Goal: Browse casually: Explore the website without a specific task or goal

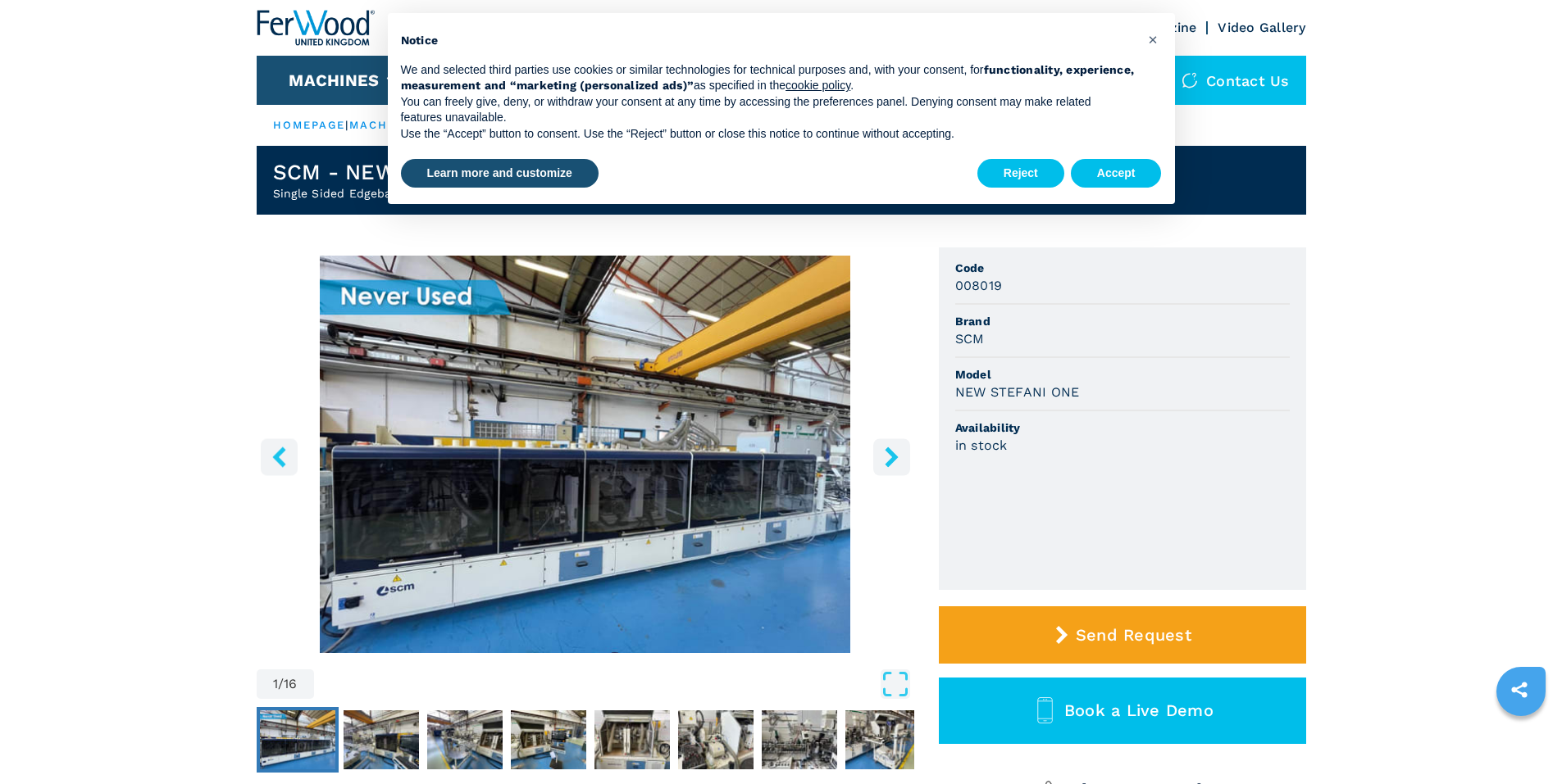
click at [902, 455] on button "right-button" at bounding box center [891, 456] width 37 height 37
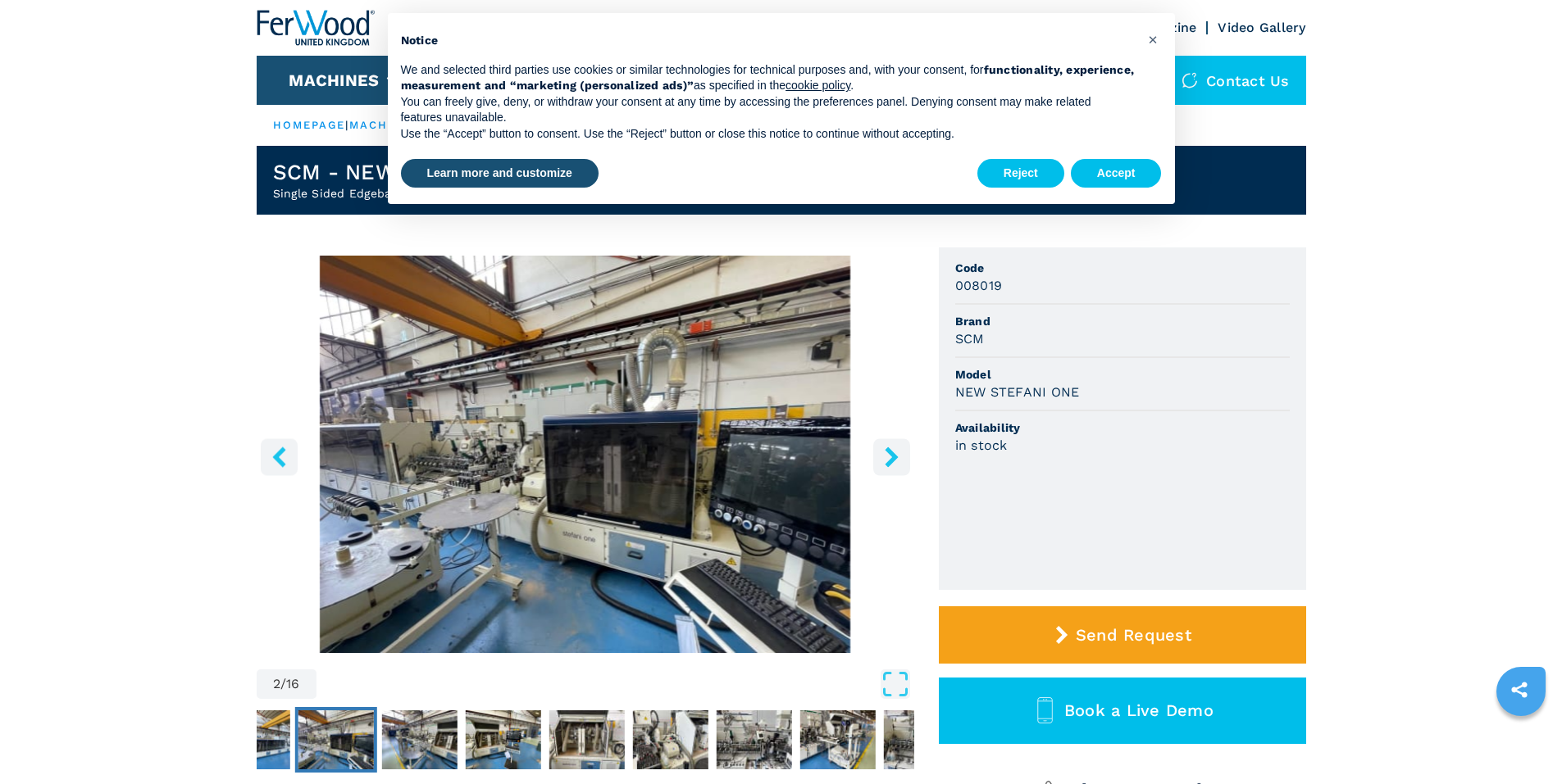
click at [890, 449] on icon "right-button" at bounding box center [890, 456] width 13 height 21
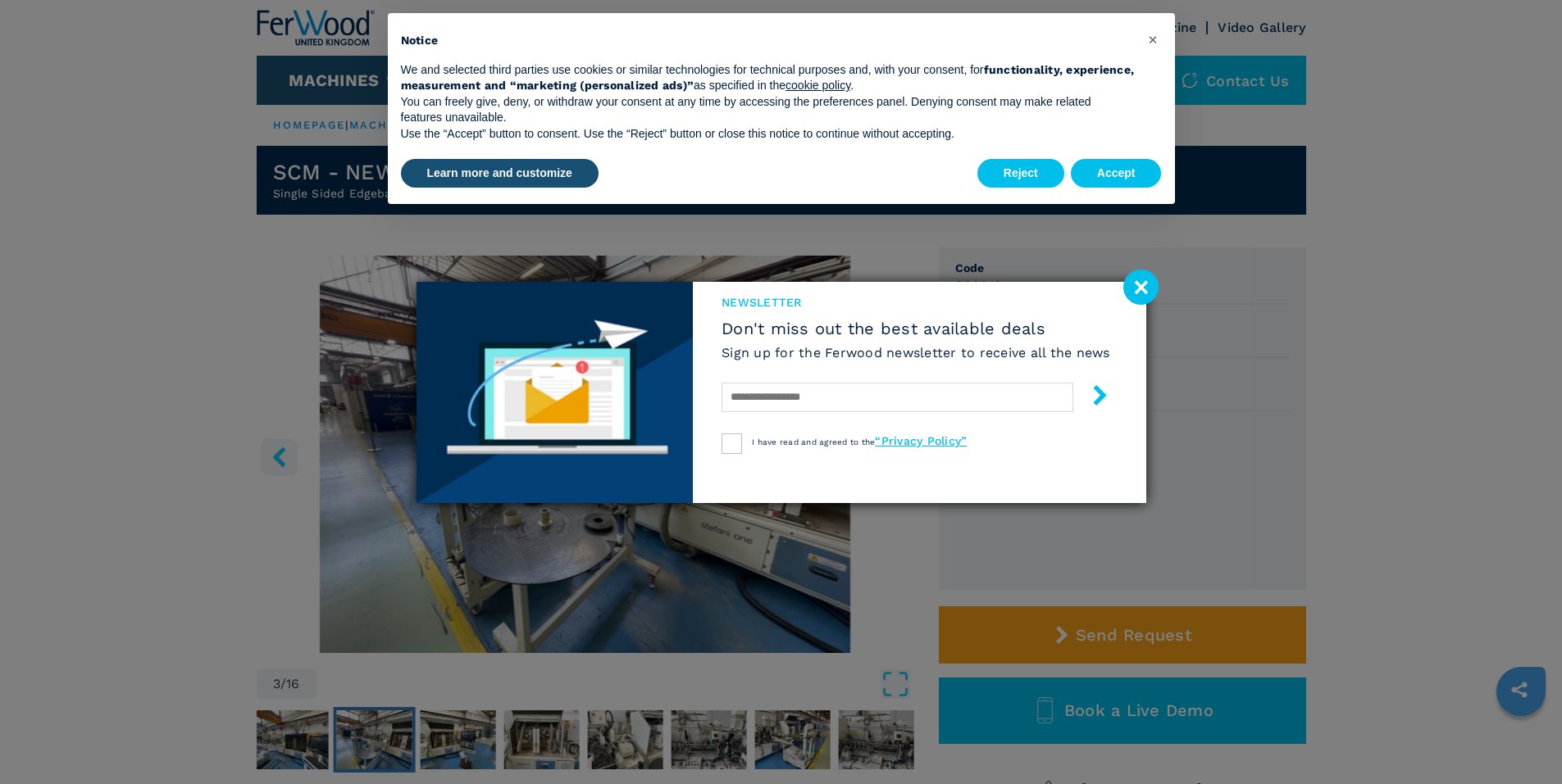
click at [890, 449] on div "I have read and agreed to the “Privacy Policy”" at bounding box center [915, 443] width 389 height 21
click at [1146, 282] on image at bounding box center [1140, 287] width 35 height 35
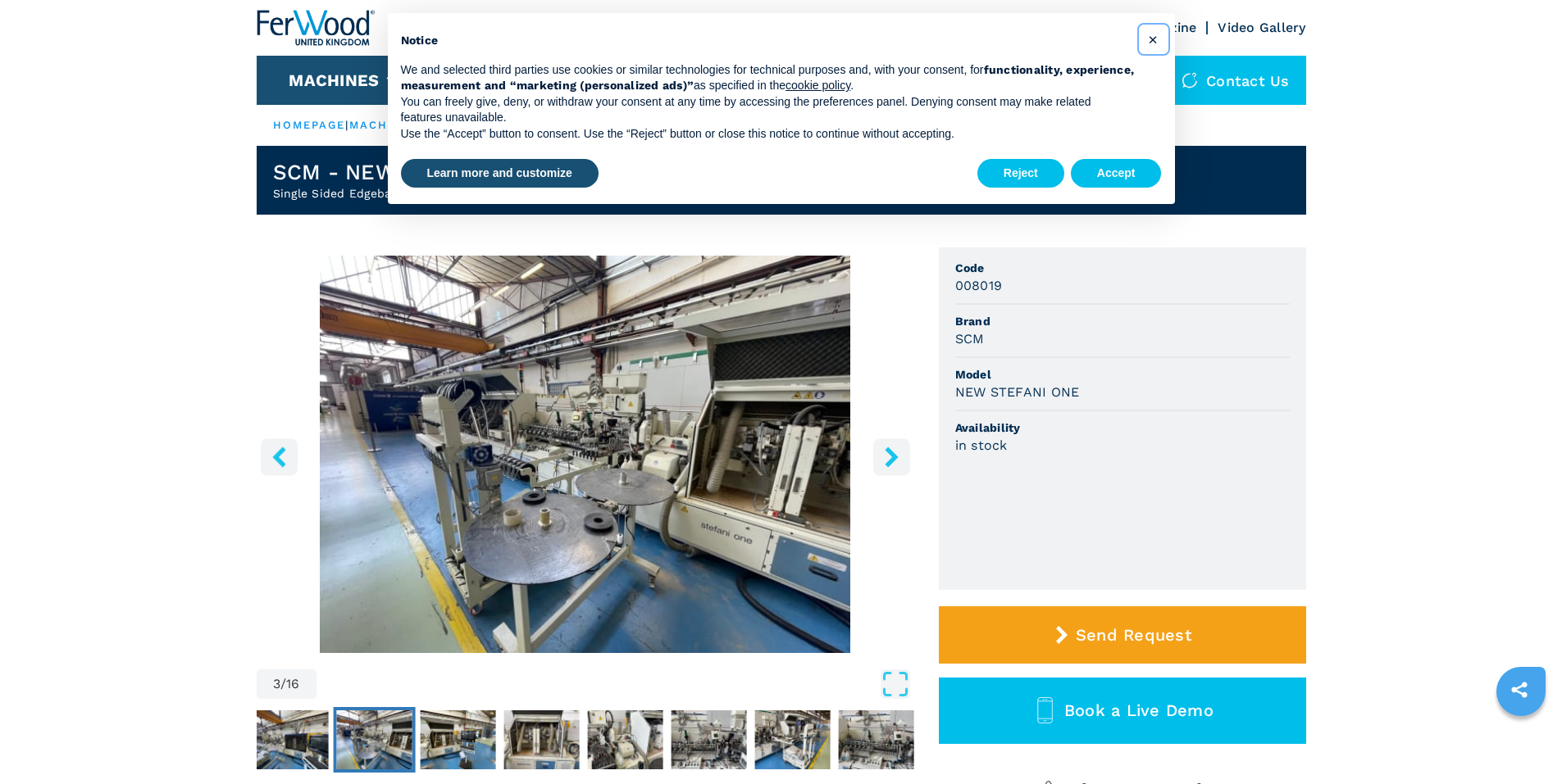
click at [1152, 39] on span "×" at bounding box center [1153, 40] width 10 height 20
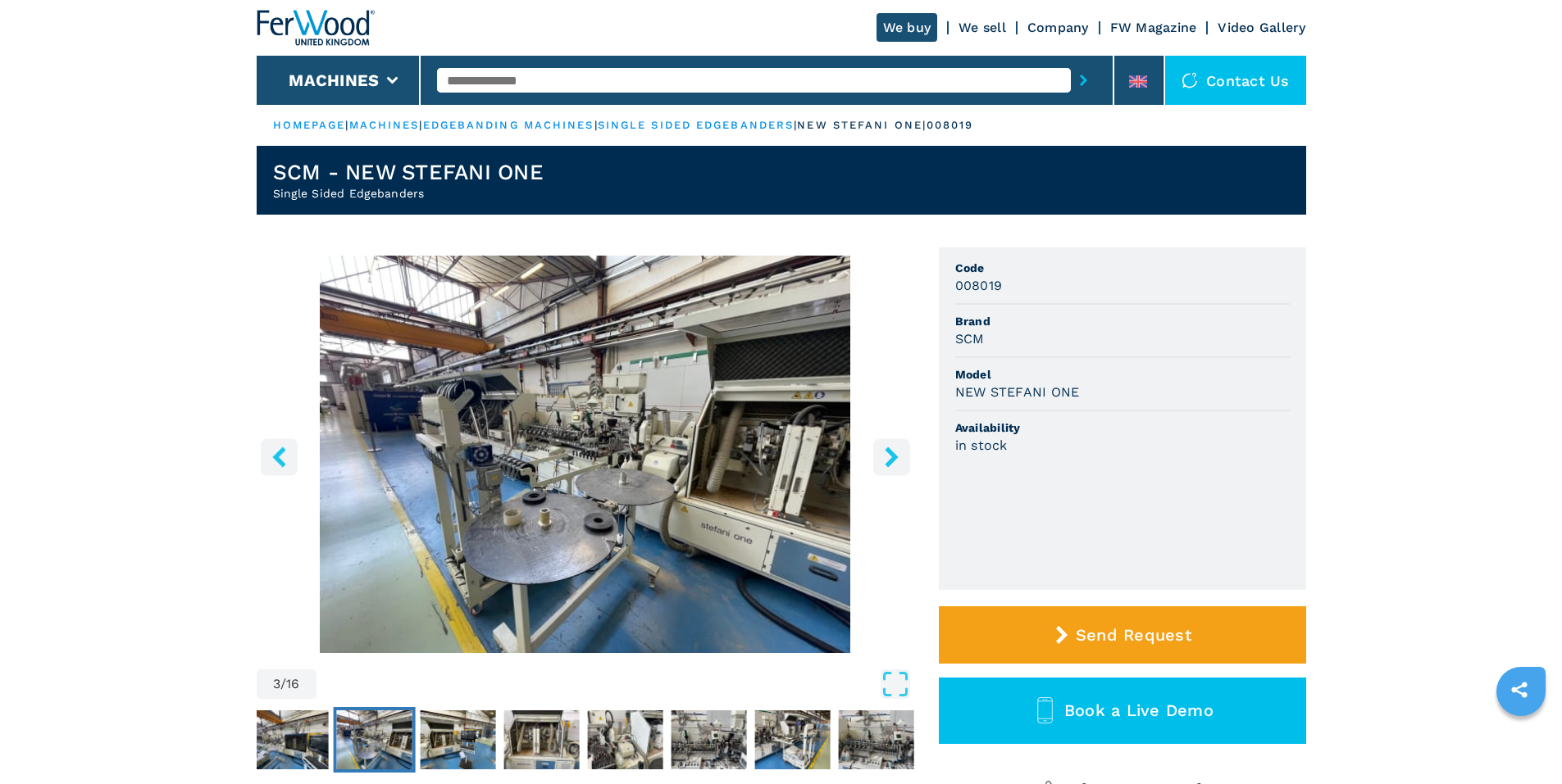
click at [892, 453] on icon "right-button" at bounding box center [890, 456] width 13 height 21
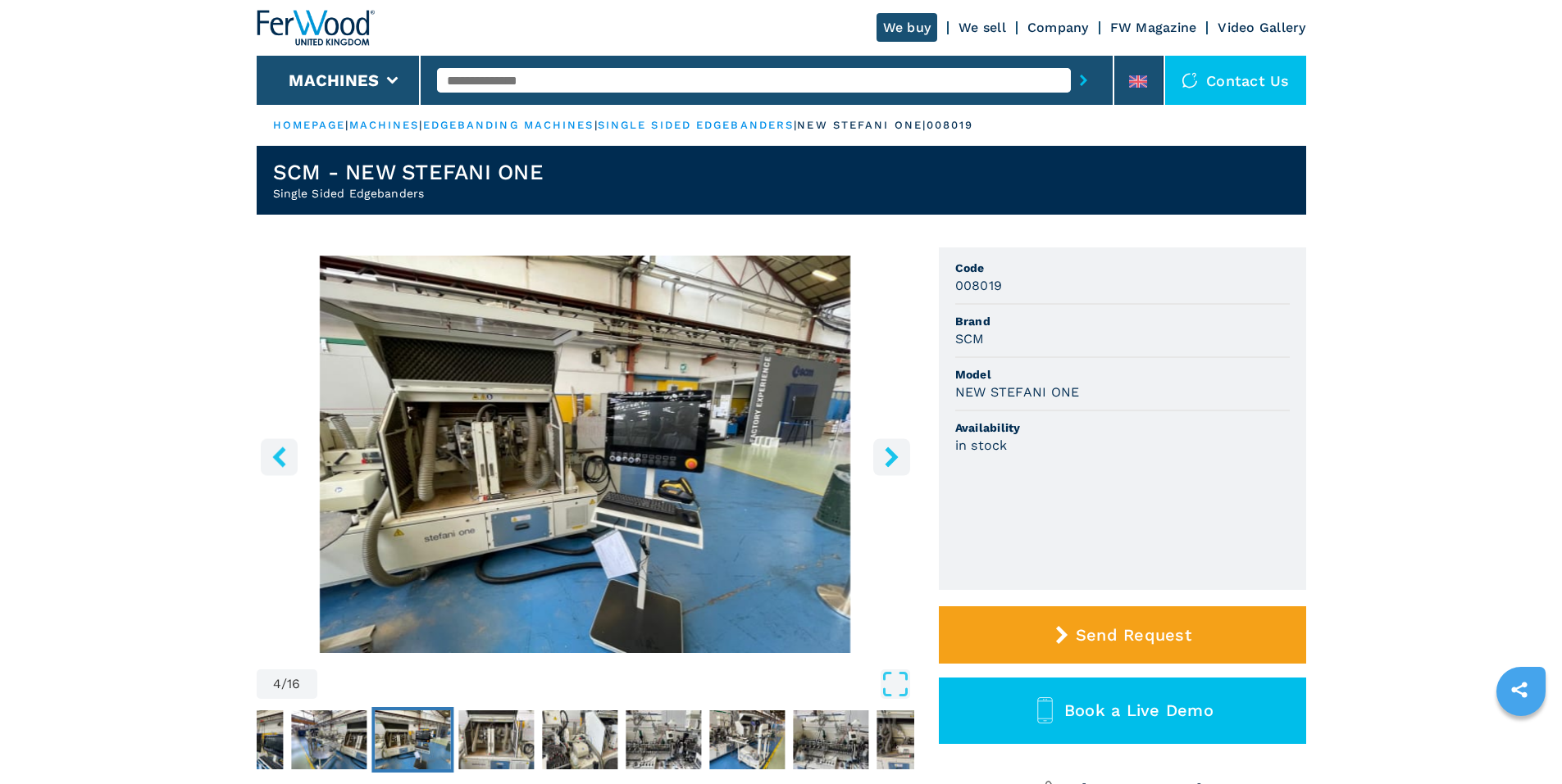
click at [892, 454] on icon "right-button" at bounding box center [890, 456] width 13 height 21
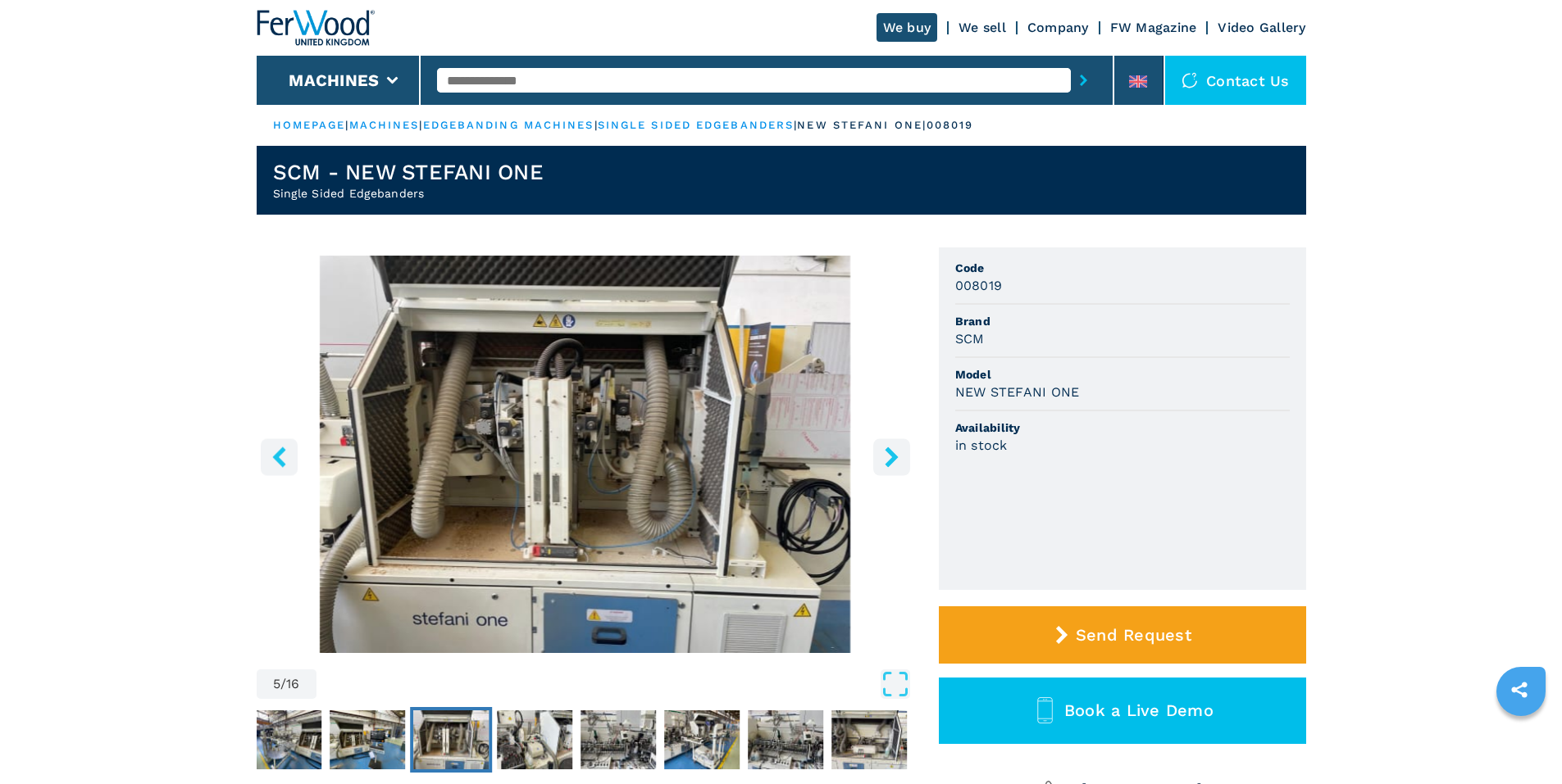
click at [892, 454] on icon "right-button" at bounding box center [890, 456] width 13 height 21
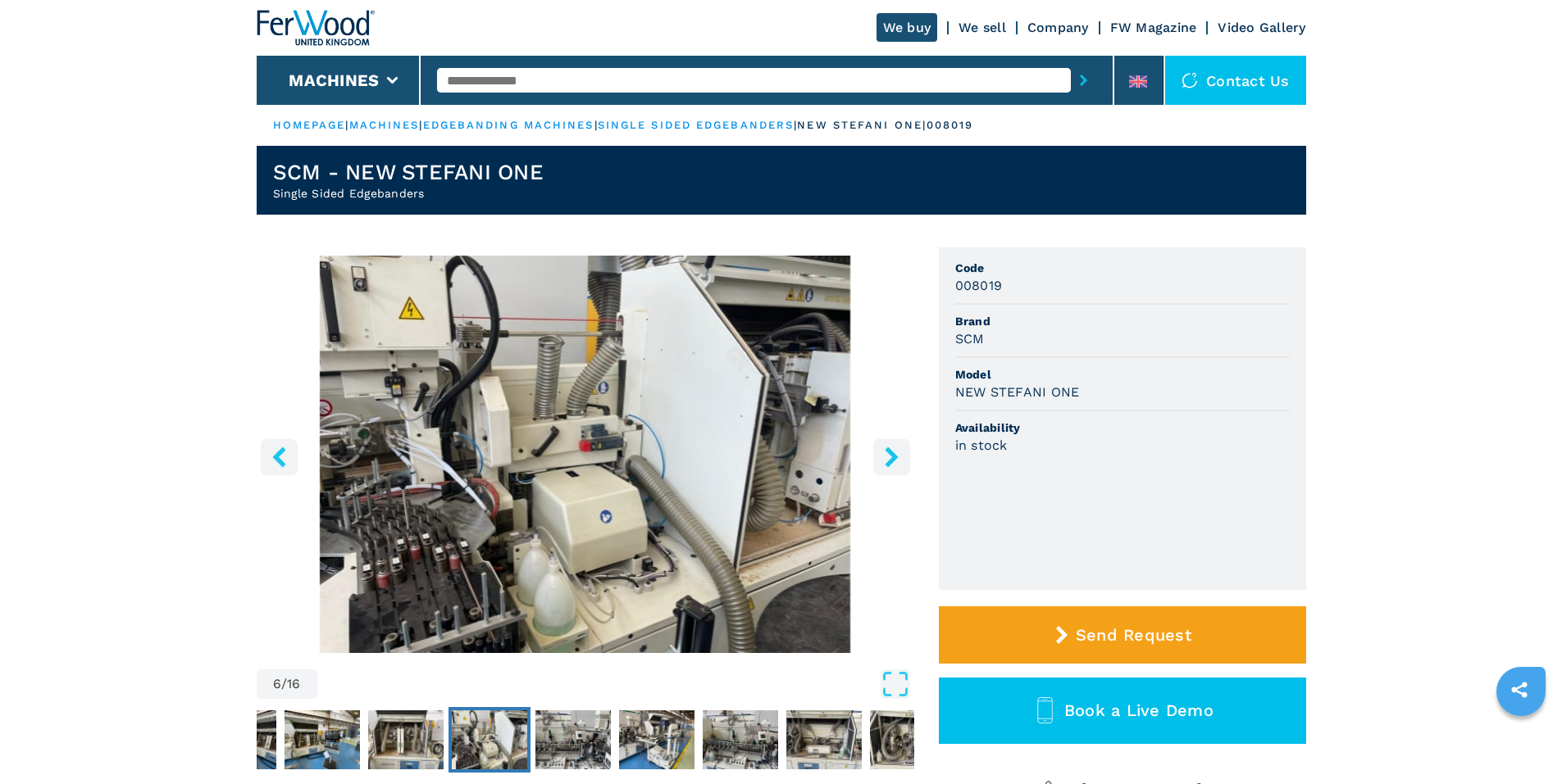
click at [892, 454] on icon "right-button" at bounding box center [890, 456] width 13 height 21
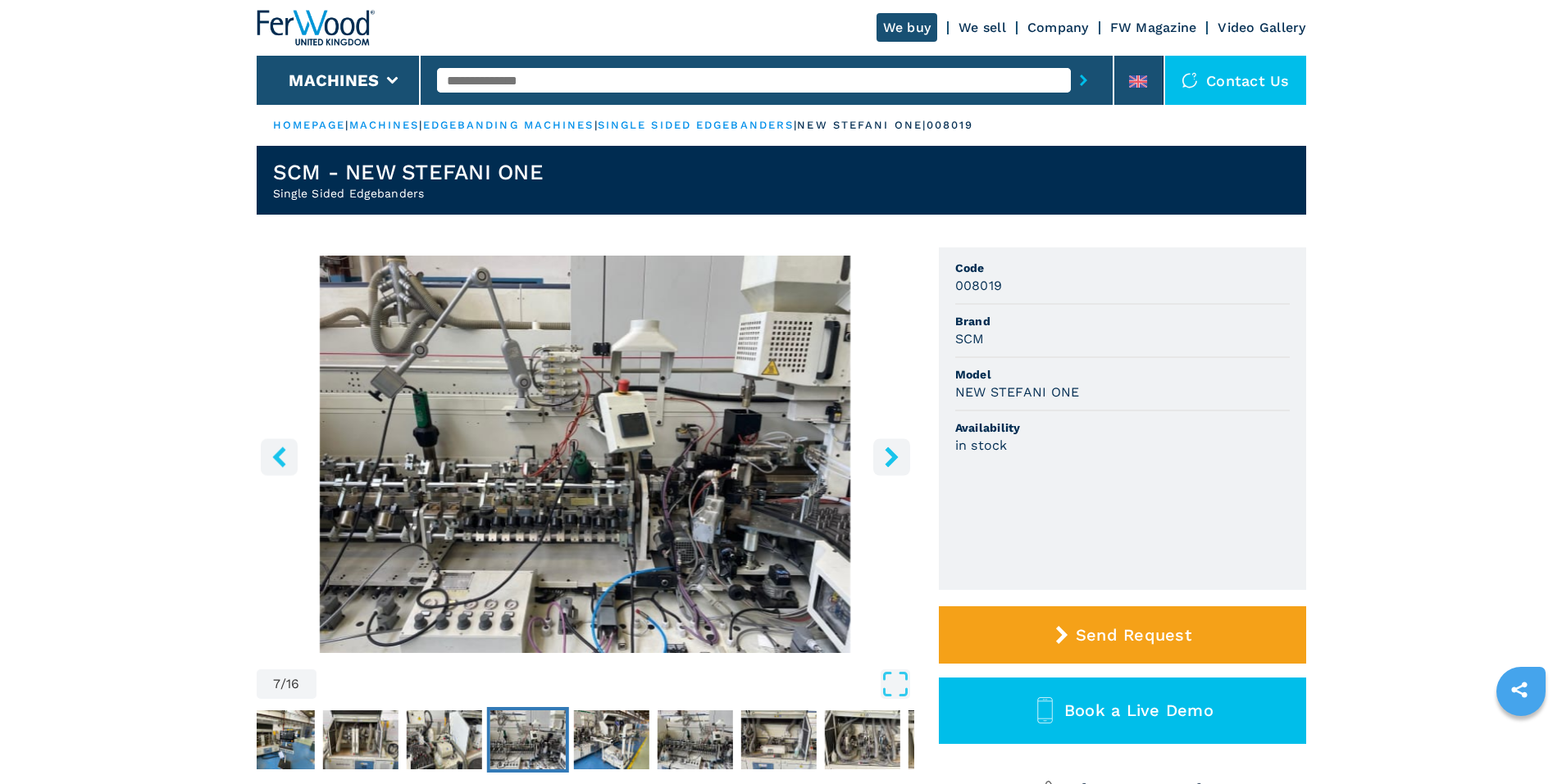
click at [892, 454] on icon "right-button" at bounding box center [890, 456] width 13 height 21
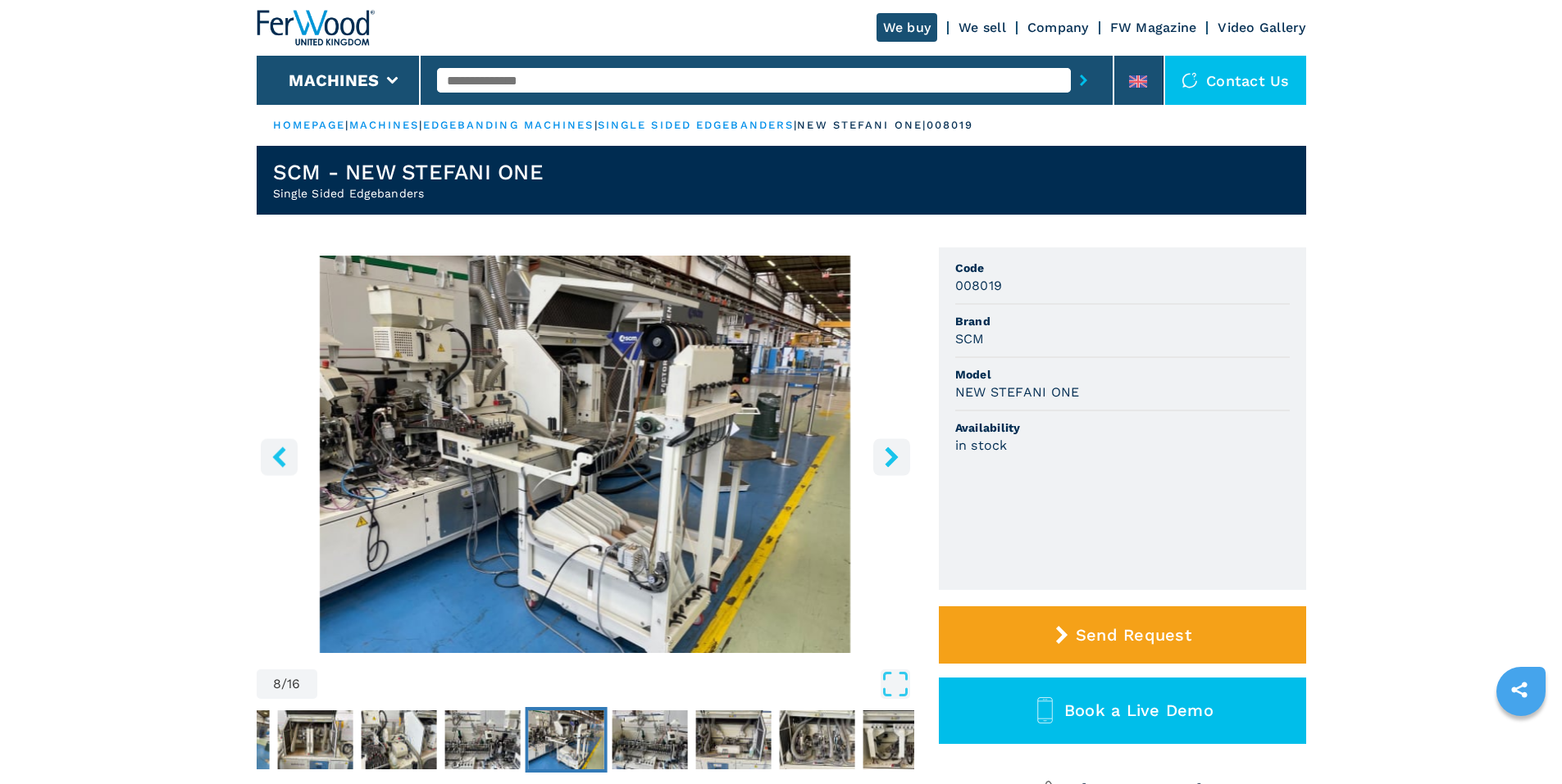
click at [892, 454] on icon "right-button" at bounding box center [890, 456] width 13 height 21
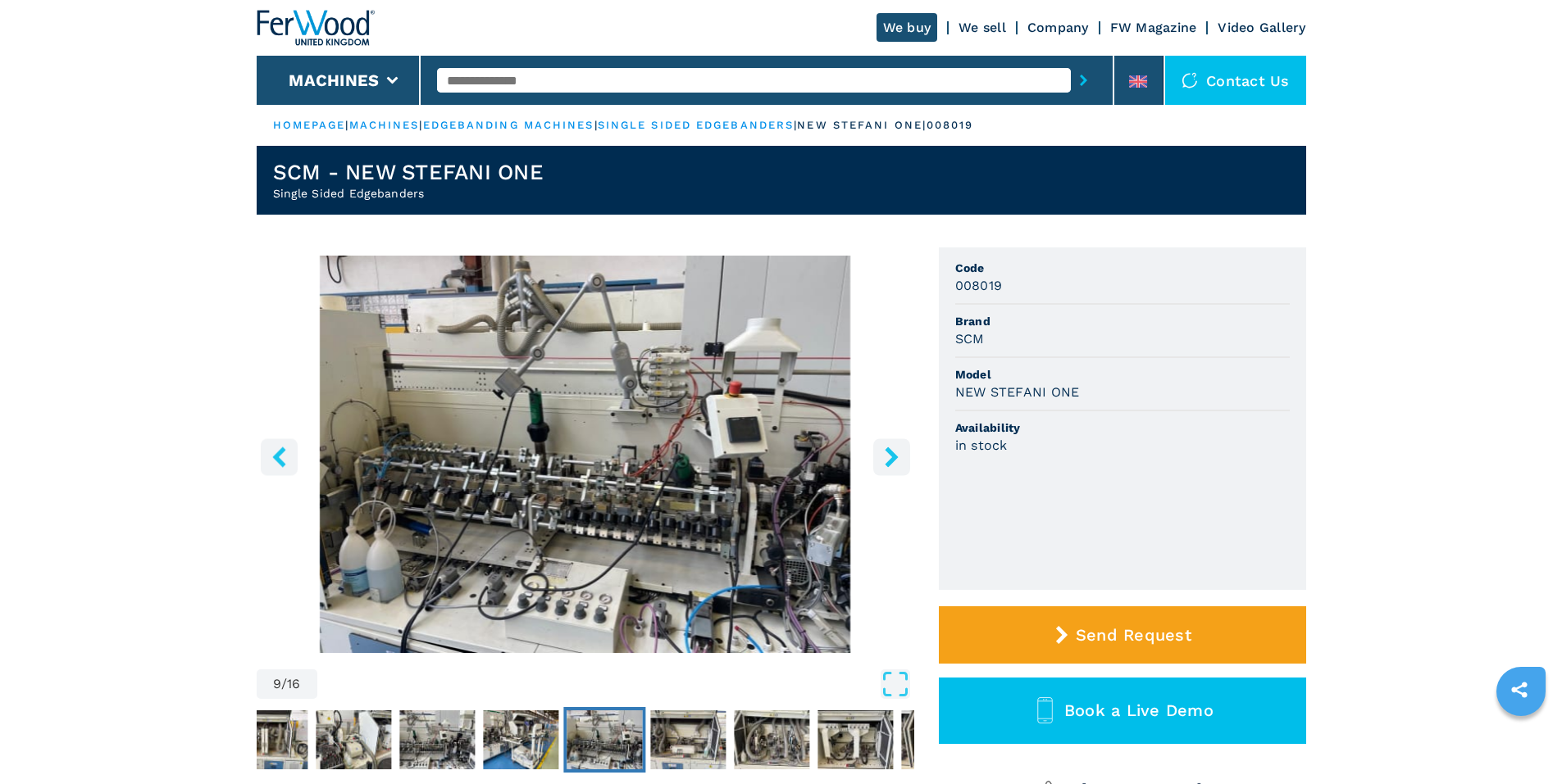
click at [892, 454] on icon "right-button" at bounding box center [890, 456] width 13 height 21
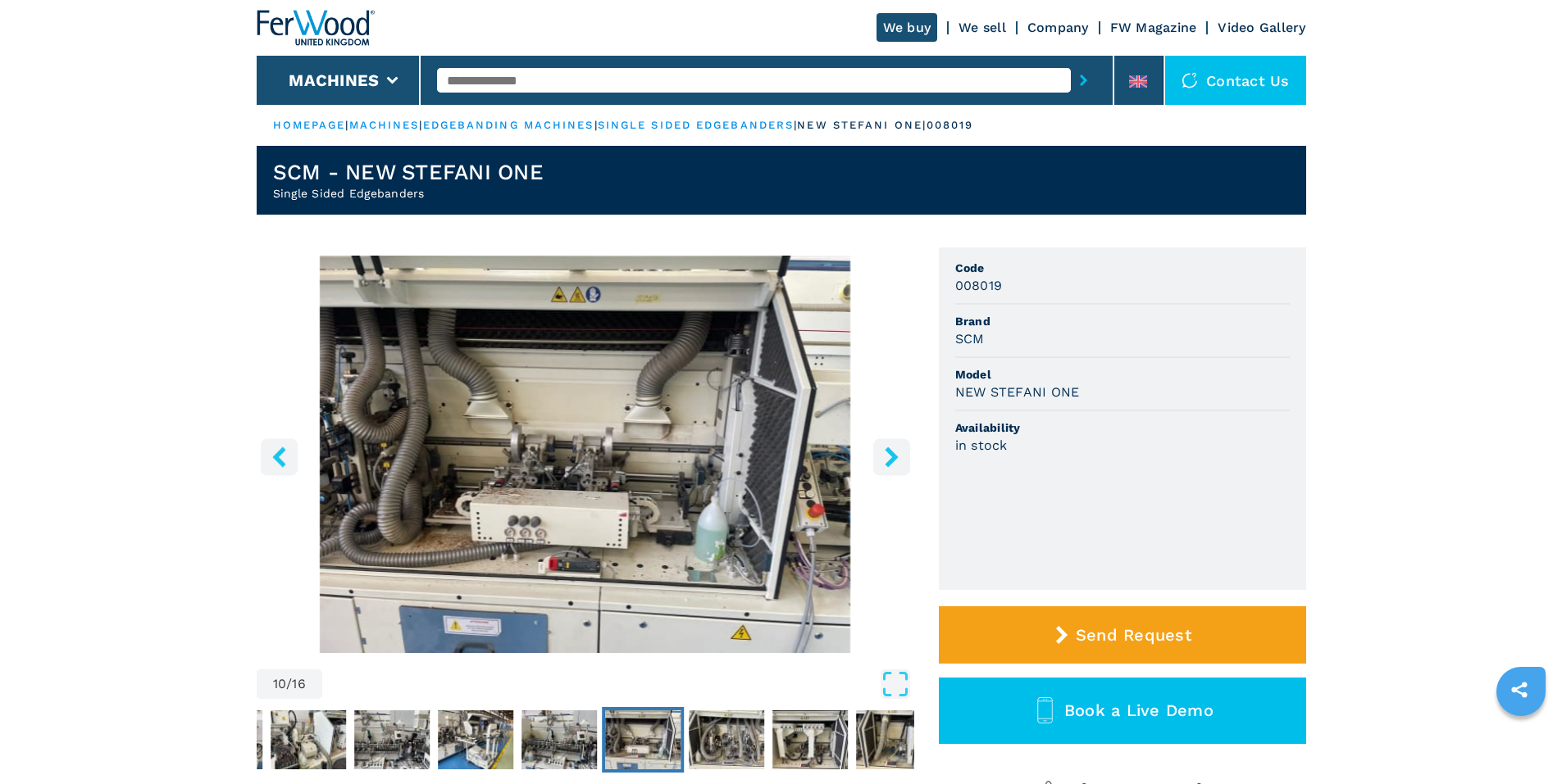
click at [892, 454] on icon "right-button" at bounding box center [890, 456] width 13 height 21
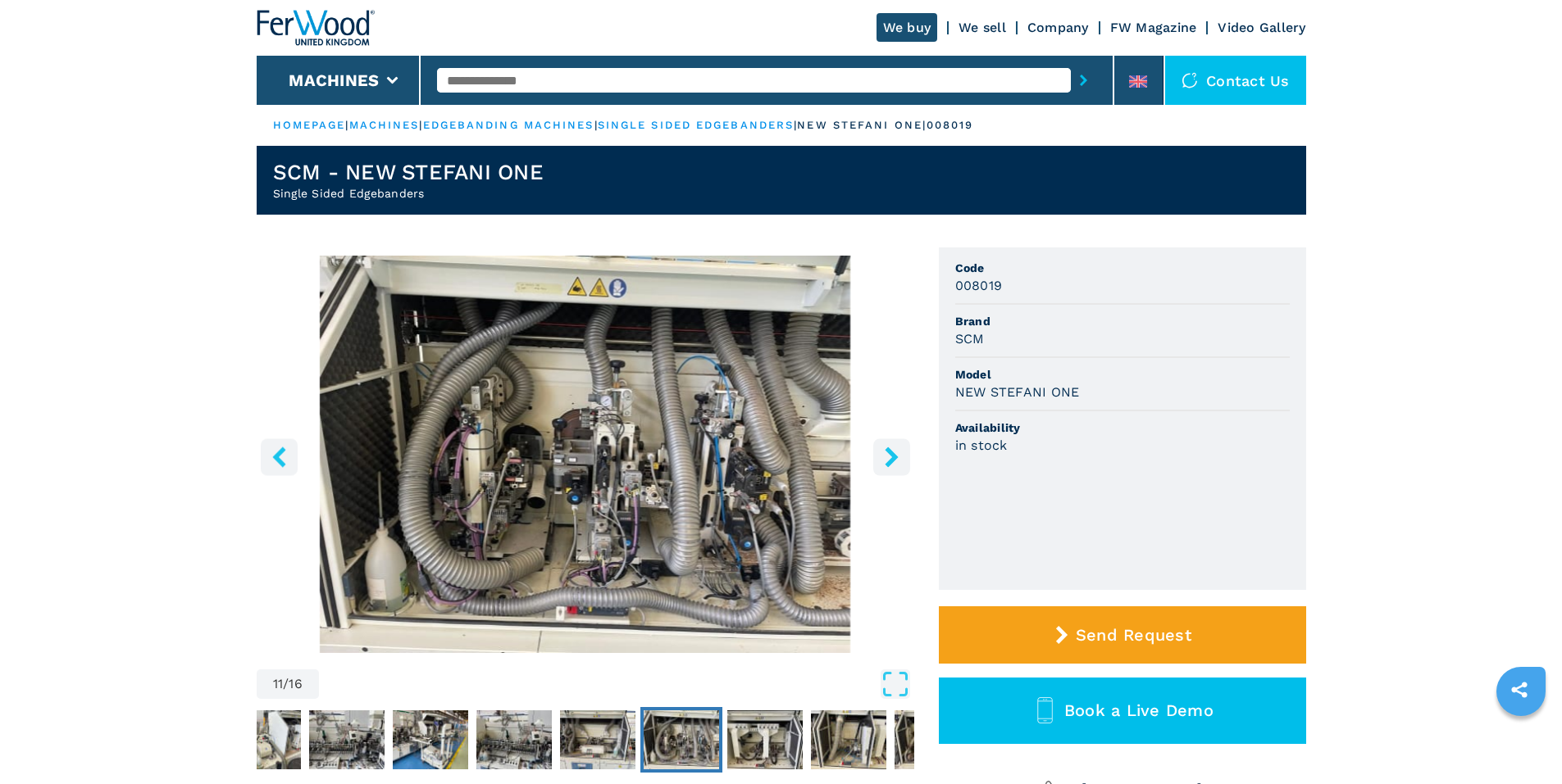
click at [892, 454] on icon "right-button" at bounding box center [890, 456] width 13 height 21
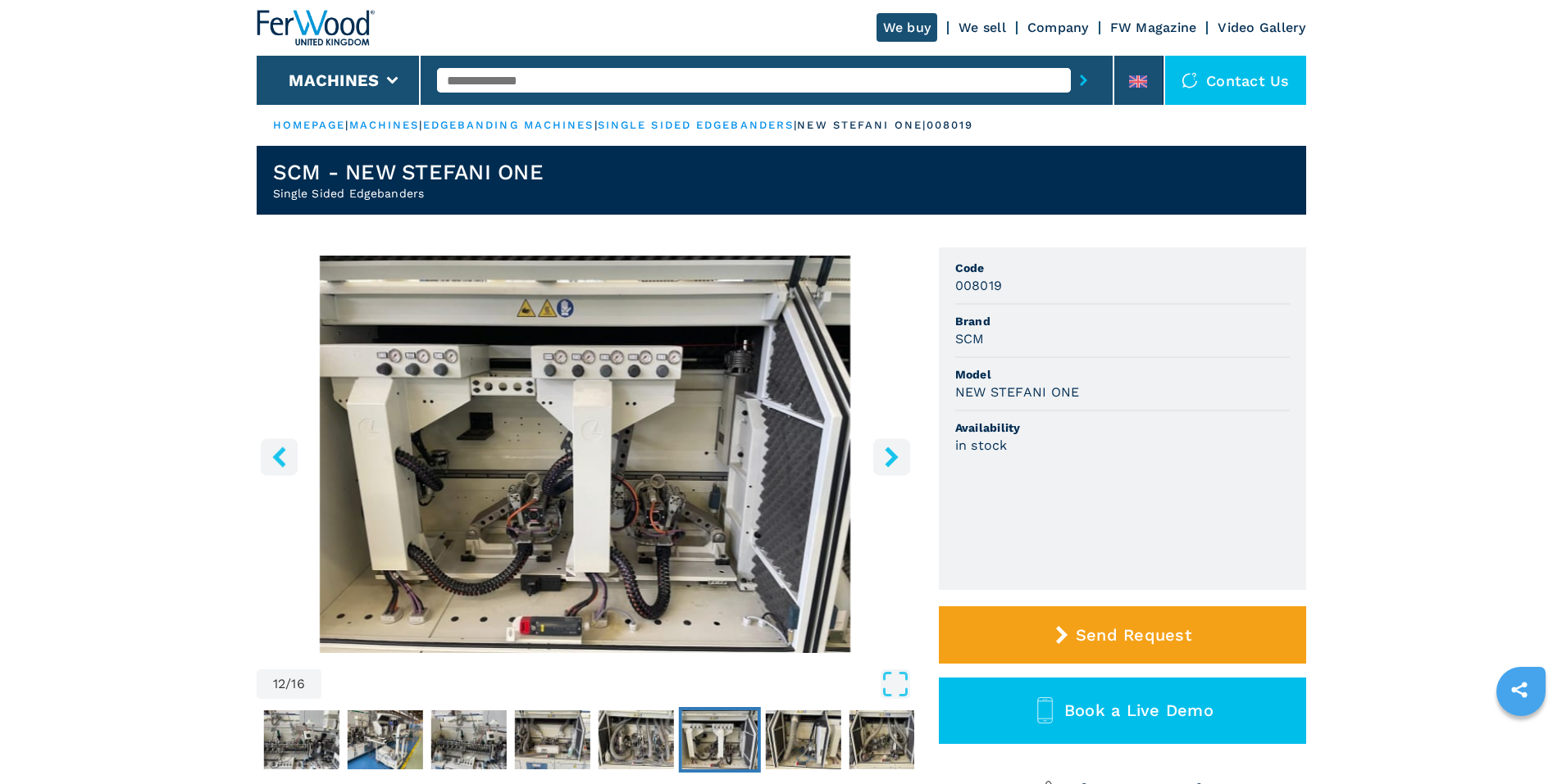
click at [892, 455] on icon "right-button" at bounding box center [890, 456] width 13 height 21
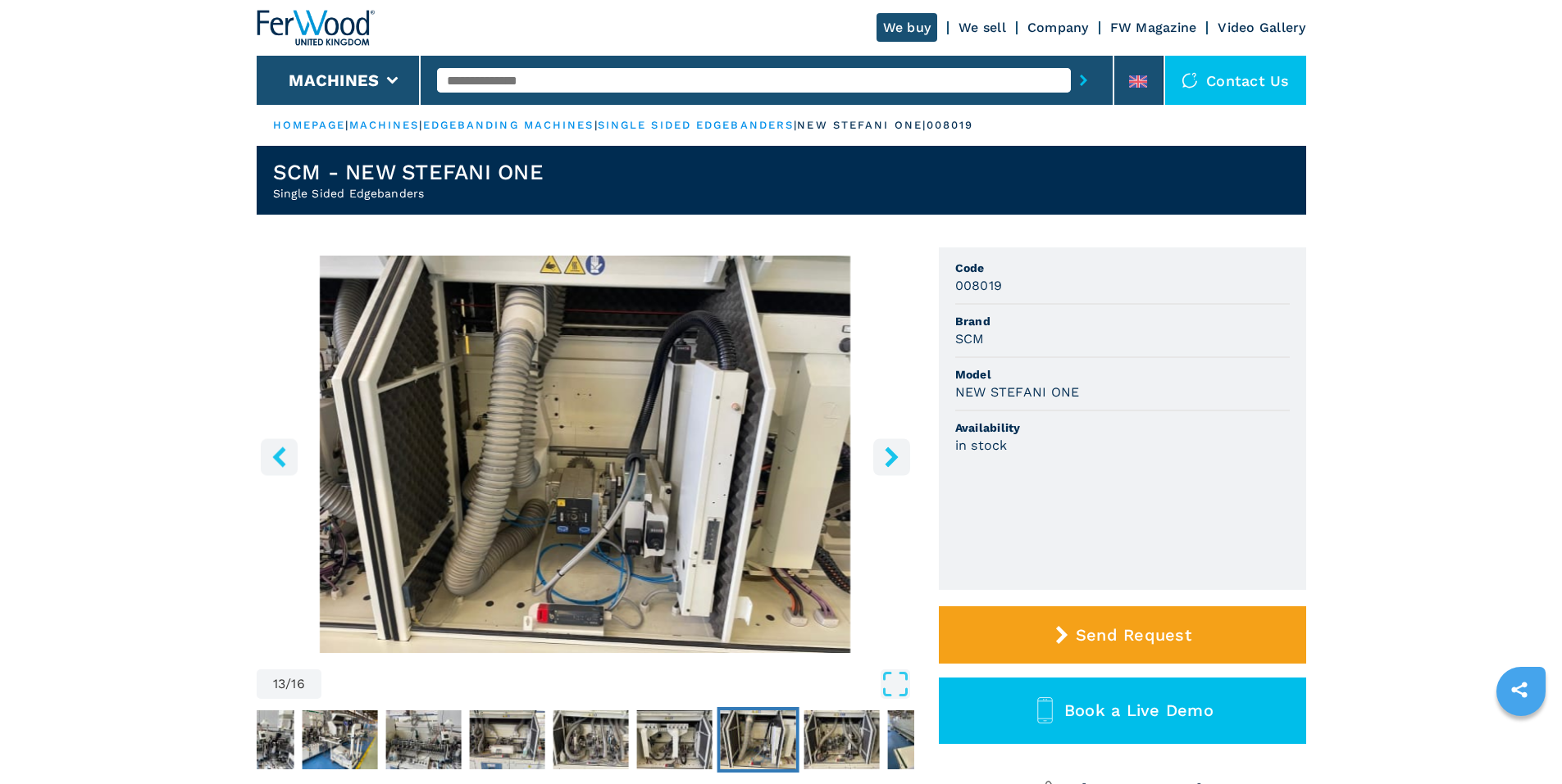
click at [892, 455] on icon "right-button" at bounding box center [890, 456] width 13 height 21
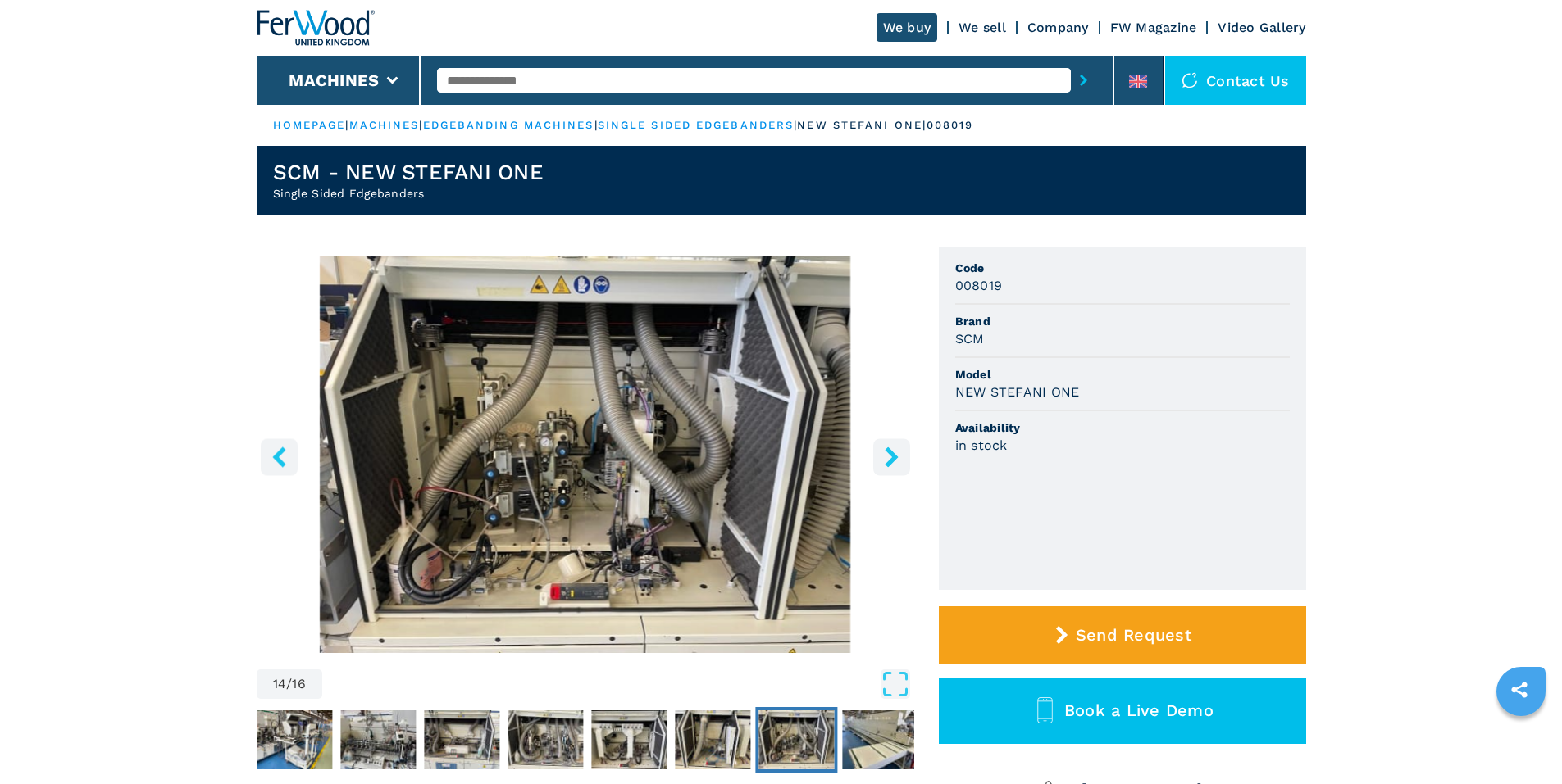
click at [892, 455] on icon "right-button" at bounding box center [890, 456] width 13 height 21
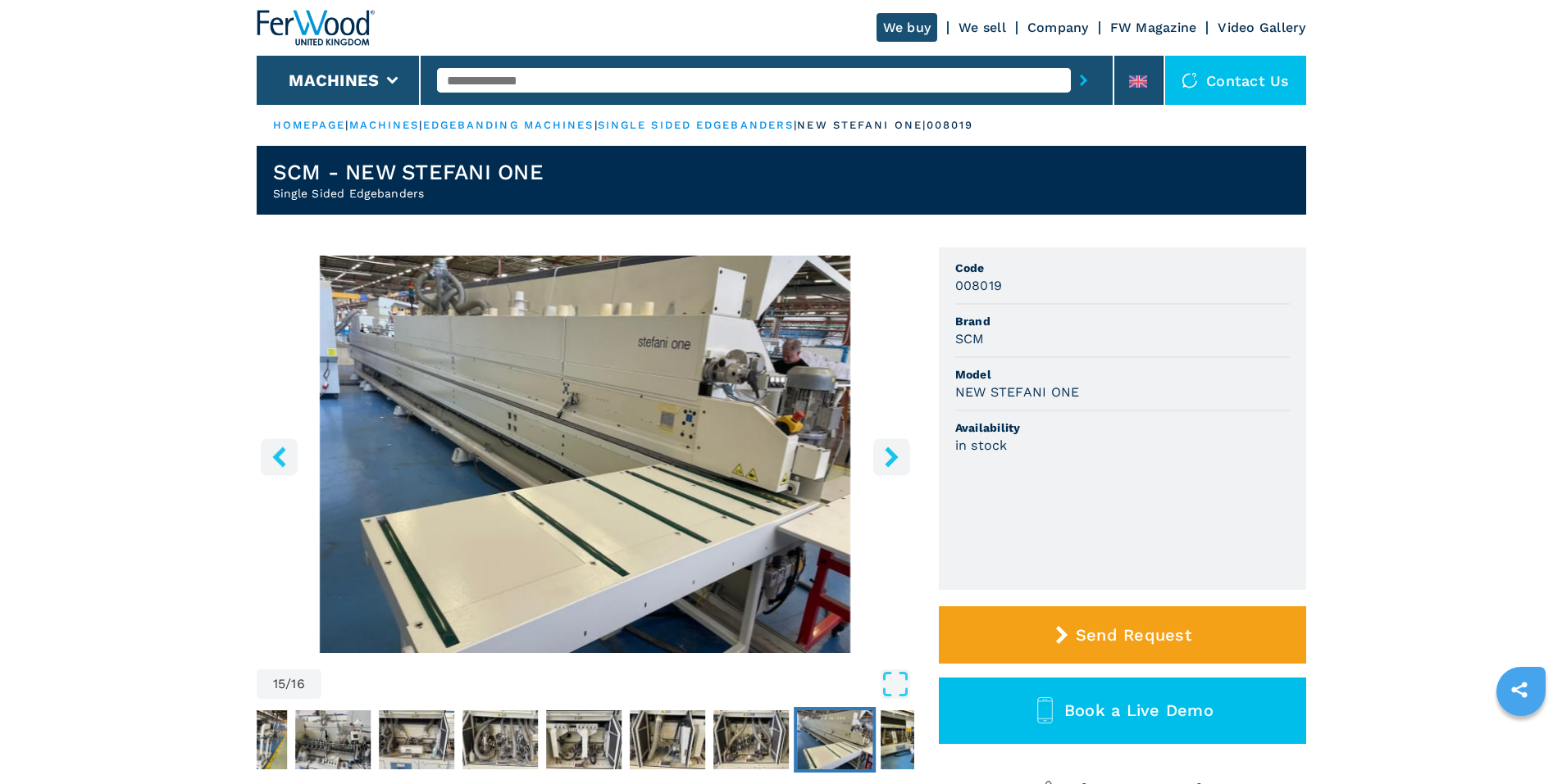
click at [901, 448] on icon "right-button" at bounding box center [891, 456] width 21 height 21
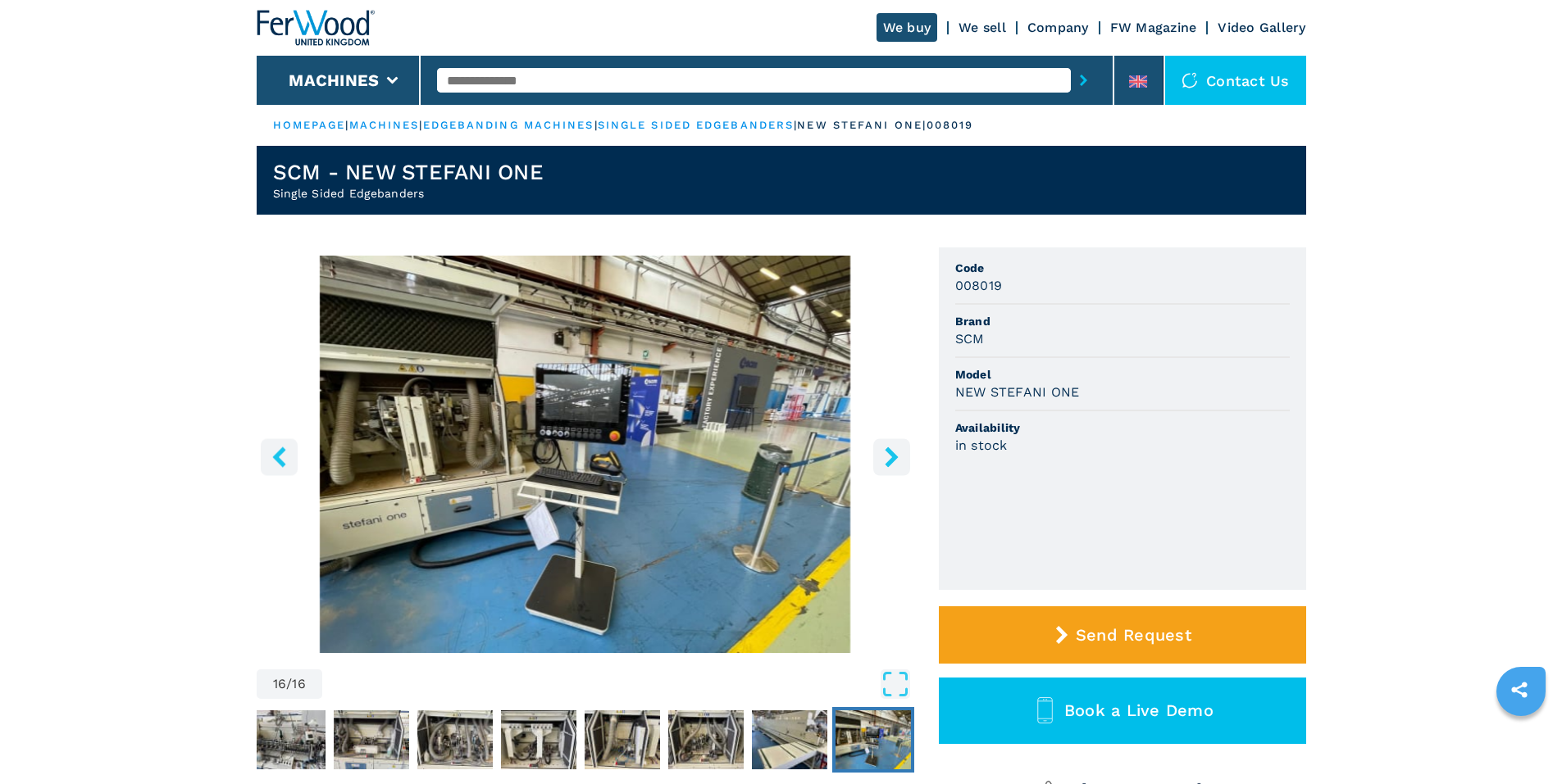
click at [897, 456] on icon "right-button" at bounding box center [890, 456] width 13 height 21
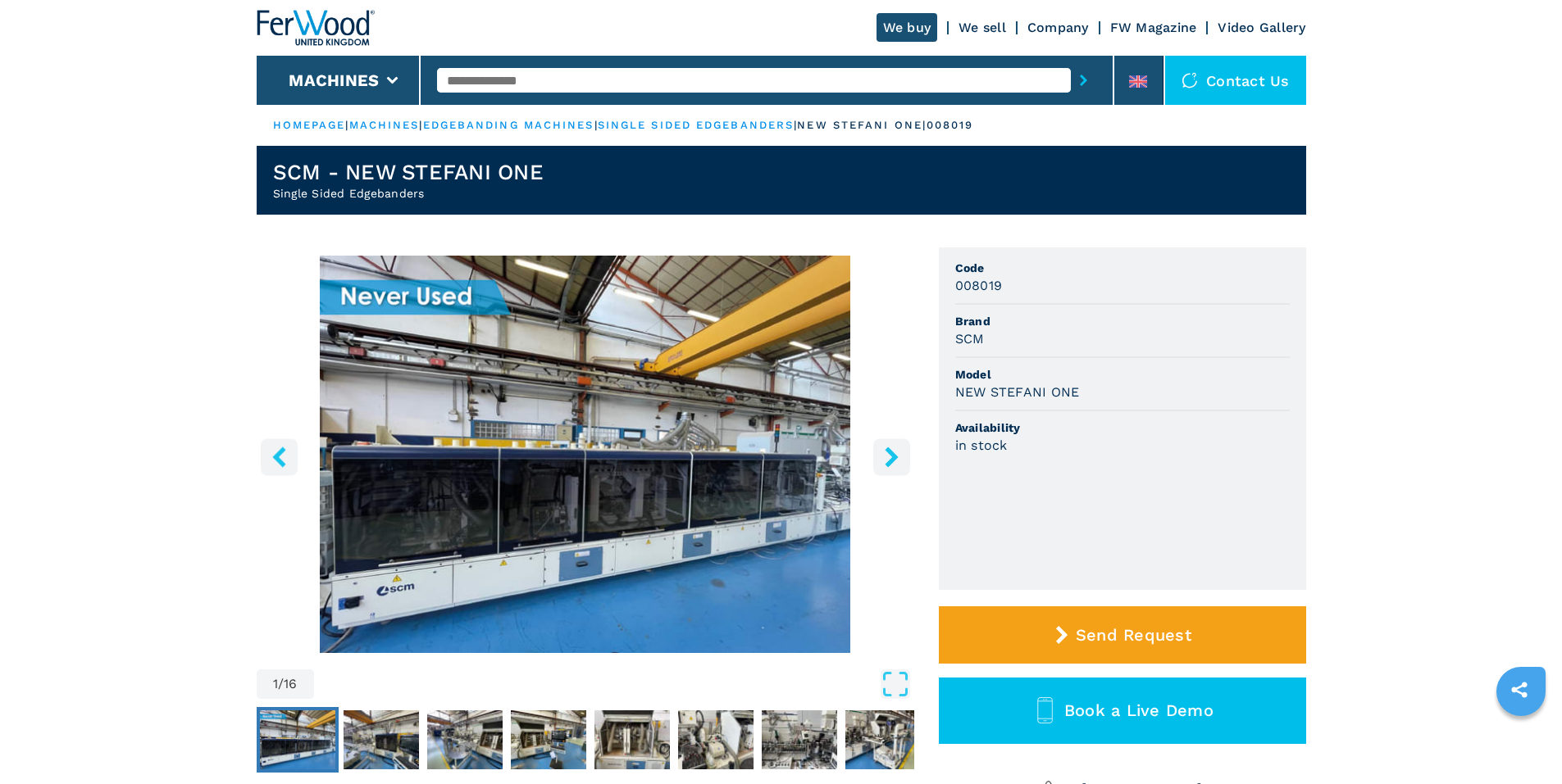
click at [894, 459] on icon "right-button" at bounding box center [890, 456] width 13 height 21
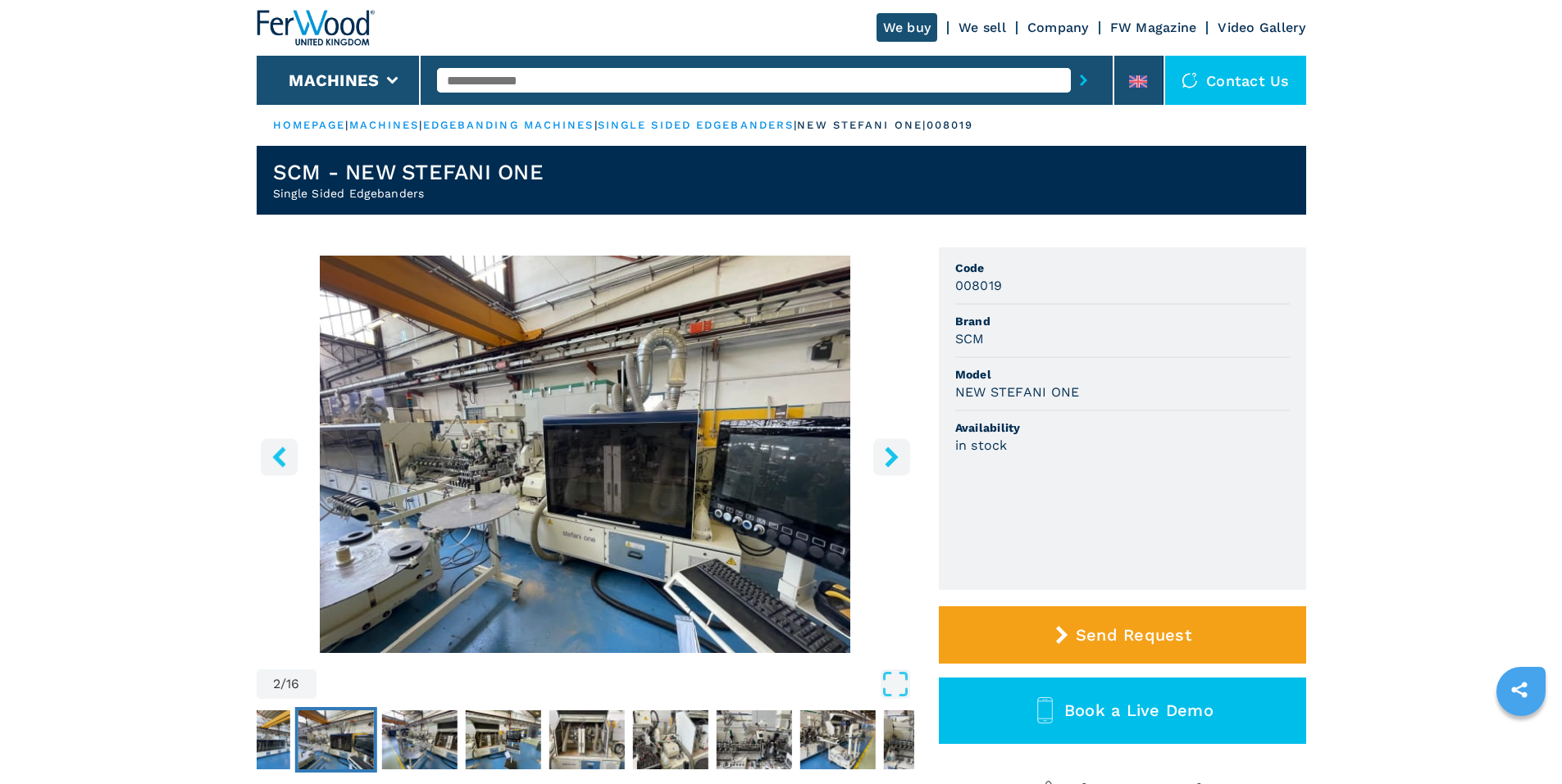
click at [894, 459] on icon "right-button" at bounding box center [890, 456] width 13 height 21
click at [893, 459] on icon "right-button" at bounding box center [890, 456] width 13 height 21
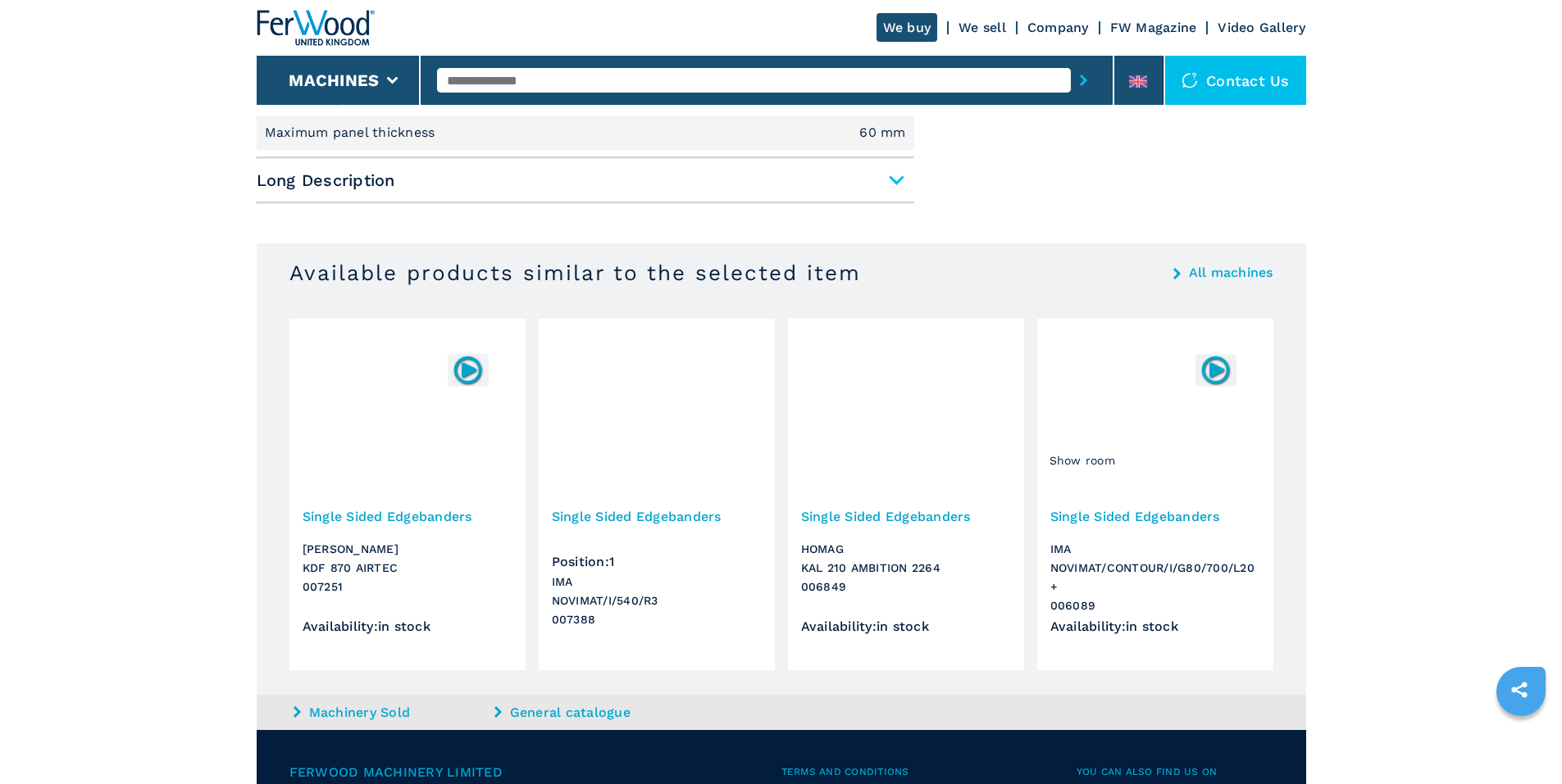
scroll to position [984, 0]
